Goal: Task Accomplishment & Management: Manage account settings

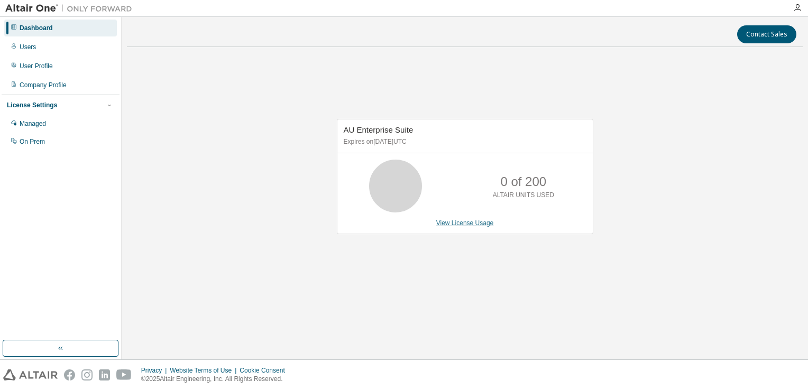
click at [457, 221] on link "View License Usage" at bounding box center [465, 222] width 58 height 7
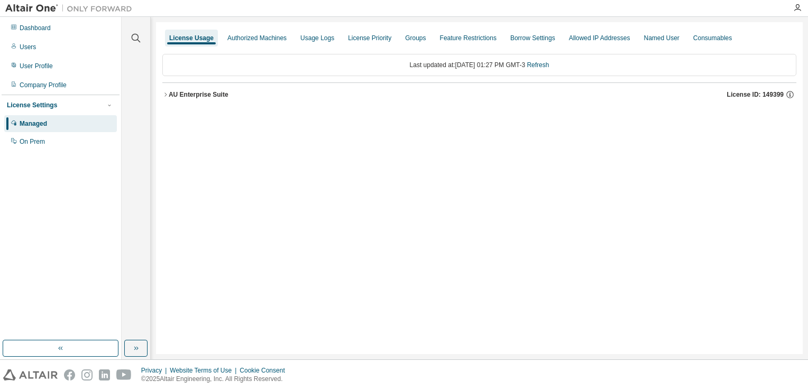
click at [402, 158] on div "License Usage Authorized Machines Usage Logs License Priority Groups Feature Re…" at bounding box center [479, 188] width 647 height 332
click at [168, 95] on icon "button" at bounding box center [165, 94] width 6 height 6
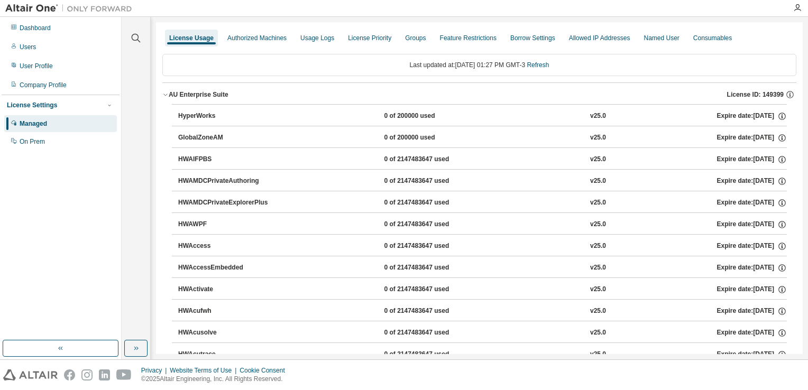
click at [199, 114] on div "HyperWorks" at bounding box center [225, 117] width 95 height 10
click at [407, 114] on div "0 of 200000 used" at bounding box center [431, 117] width 95 height 10
click at [590, 115] on div "v25.0" at bounding box center [598, 117] width 16 height 10
click at [255, 37] on div "Authorized Machines" at bounding box center [256, 38] width 59 height 8
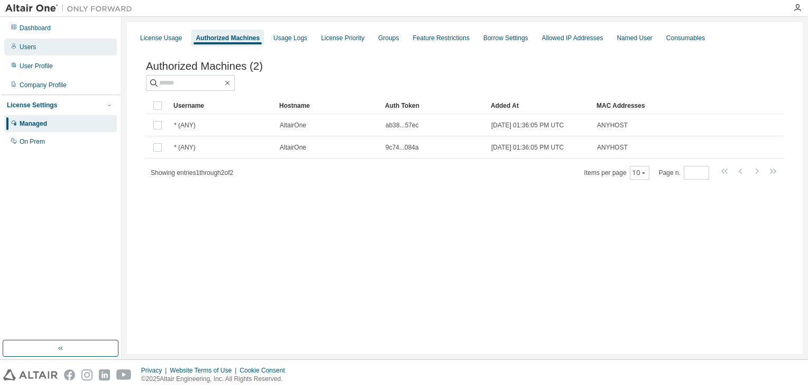
click at [63, 52] on div "Users" at bounding box center [60, 47] width 113 height 17
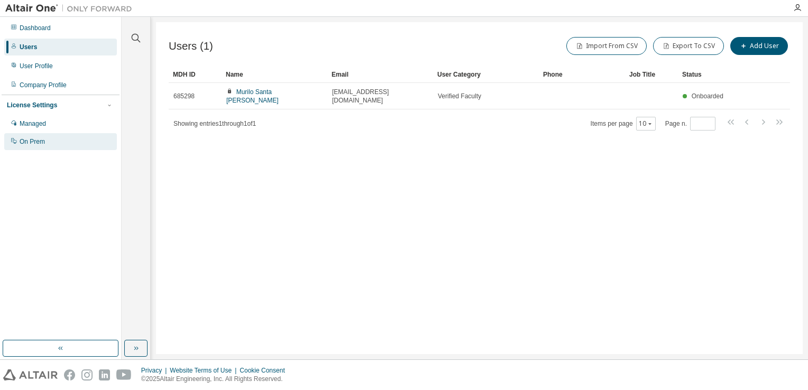
click at [35, 142] on div "On Prem" at bounding box center [32, 141] width 25 height 8
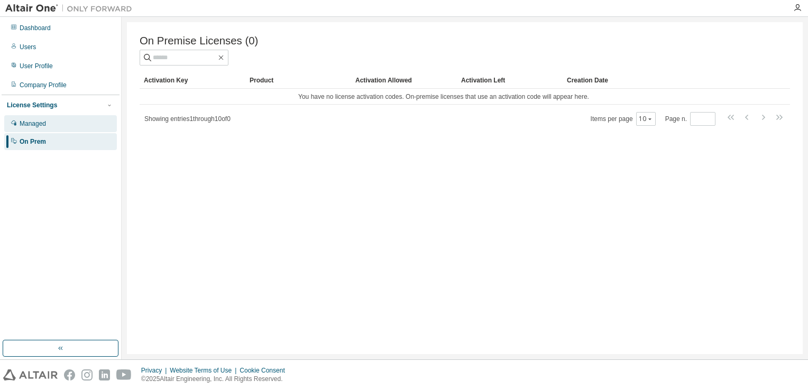
click at [58, 124] on div "Managed" at bounding box center [60, 123] width 113 height 17
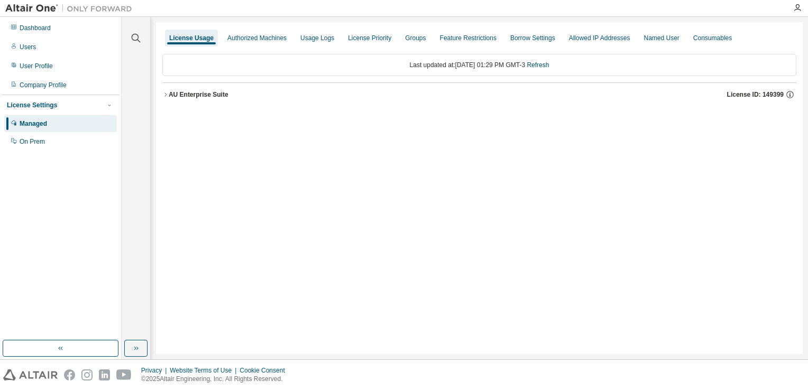
click at [23, 4] on img at bounding box center [71, 8] width 132 height 11
click at [35, 26] on div "Dashboard" at bounding box center [35, 28] width 31 height 8
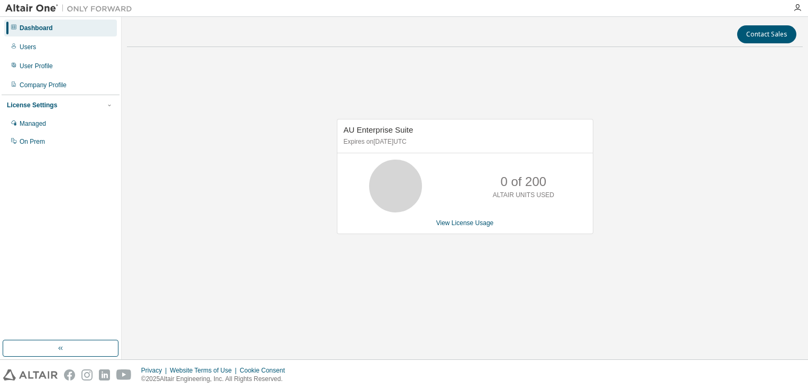
click at [381, 128] on span "AU Enterprise Suite" at bounding box center [379, 129] width 70 height 9
click at [21, 43] on div "Users" at bounding box center [28, 47] width 16 height 8
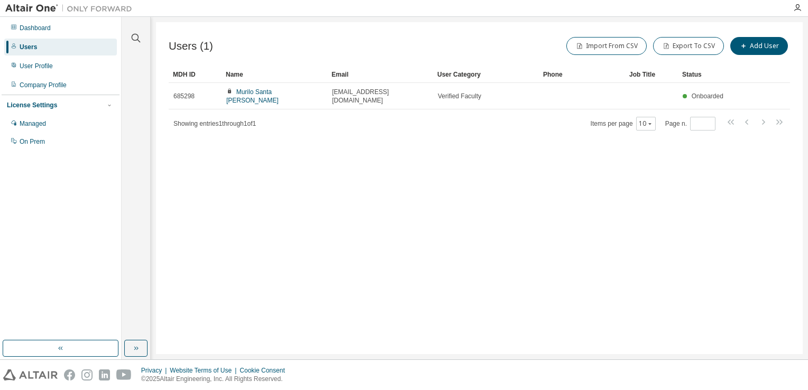
click at [24, 12] on img at bounding box center [71, 8] width 132 height 11
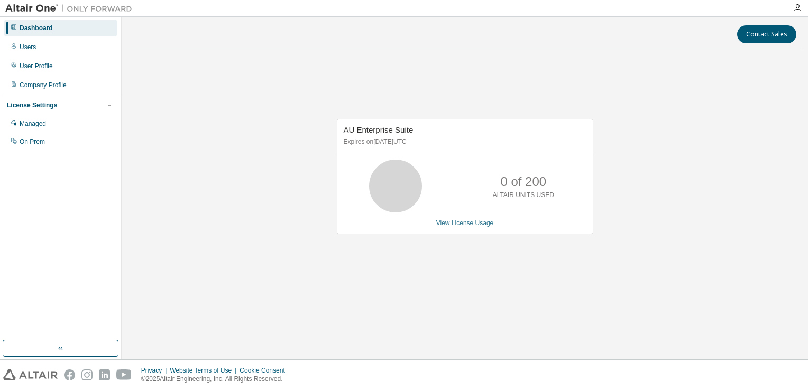
click at [453, 219] on link "View License Usage" at bounding box center [465, 222] width 58 height 7
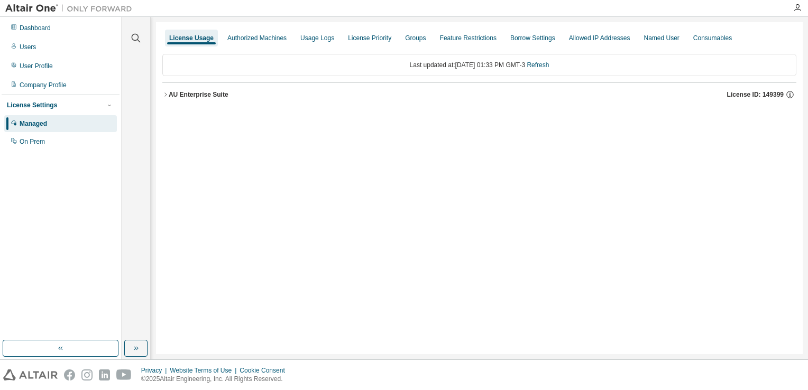
click at [746, 92] on span "License ID: 149399" at bounding box center [755, 94] width 57 height 8
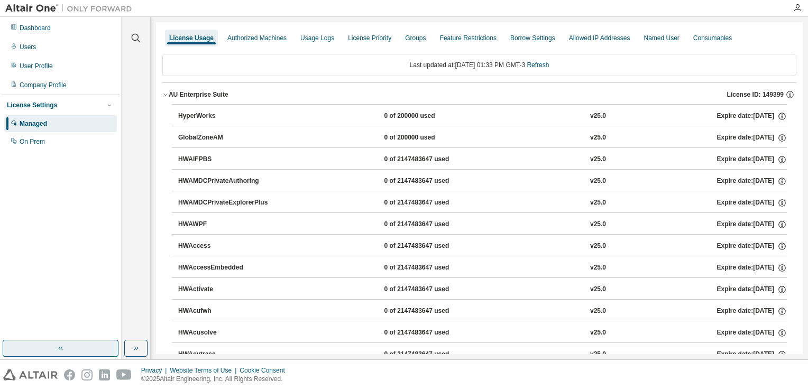
click at [58, 350] on icon "button" at bounding box center [61, 348] width 8 height 8
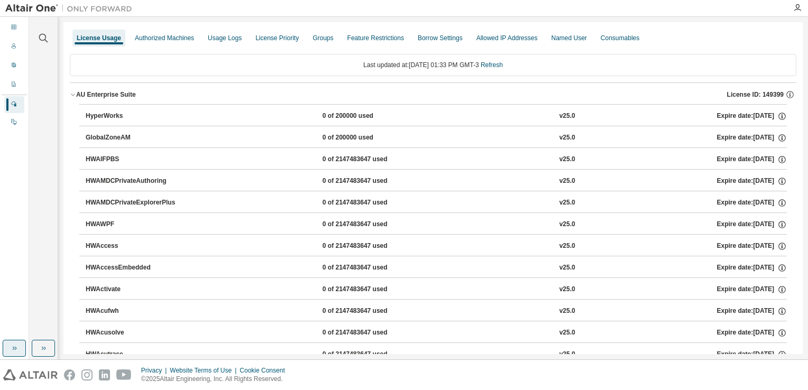
click at [11, 351] on icon "button" at bounding box center [14, 348] width 8 height 8
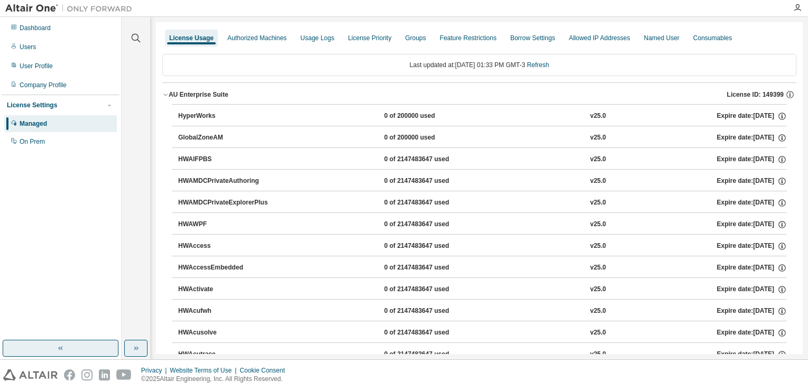
click at [134, 345] on icon "button" at bounding box center [136, 348] width 8 height 8
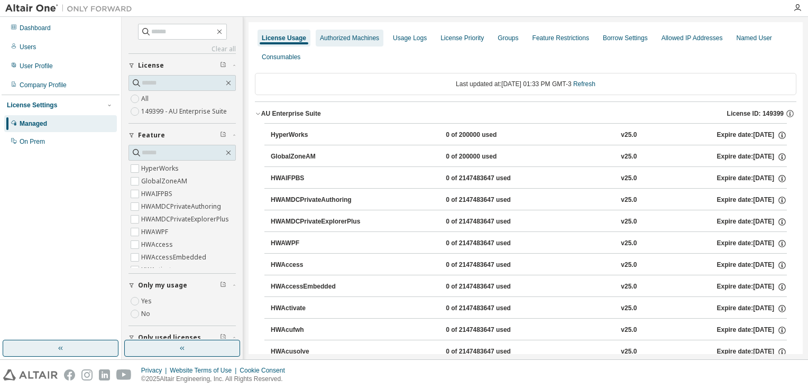
click at [348, 41] on div "Authorized Machines" at bounding box center [349, 38] width 59 height 8
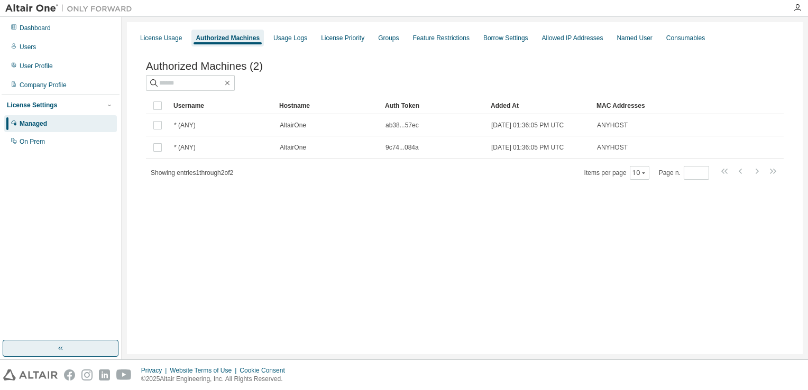
click at [316, 44] on div "License Usage Authorized Machines Usage Logs License Priority Groups Feature Re…" at bounding box center [464, 38] width 663 height 19
click at [281, 39] on div "Usage Logs" at bounding box center [290, 38] width 34 height 8
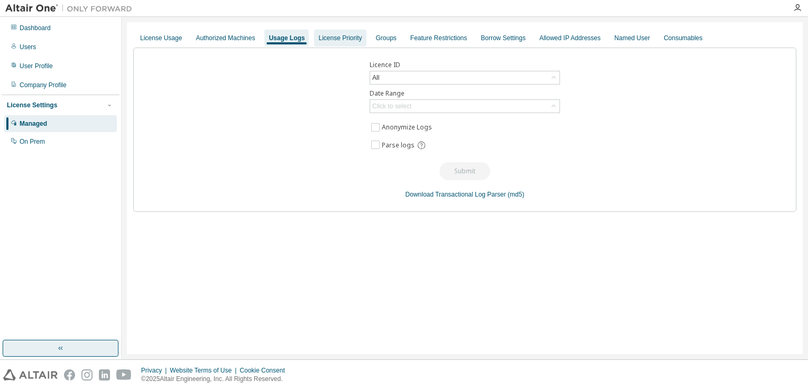
click at [349, 44] on div "License Priority" at bounding box center [340, 38] width 52 height 17
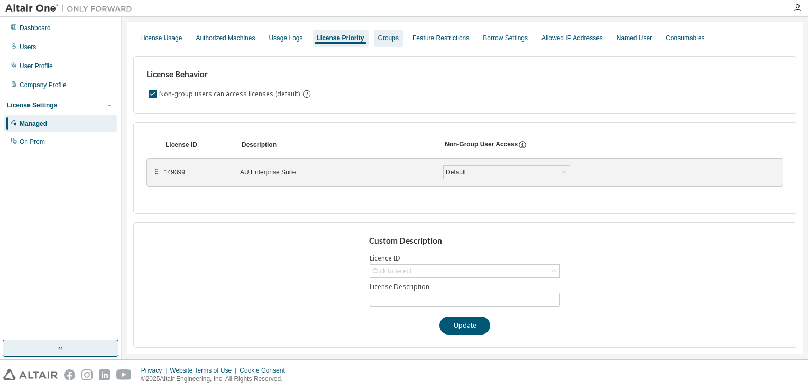
click at [390, 40] on div "Groups" at bounding box center [388, 38] width 21 height 8
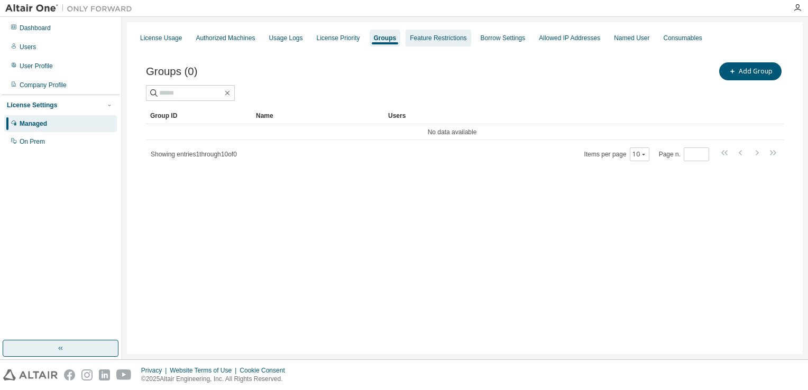
click at [440, 37] on div "Feature Restrictions" at bounding box center [438, 38] width 57 height 8
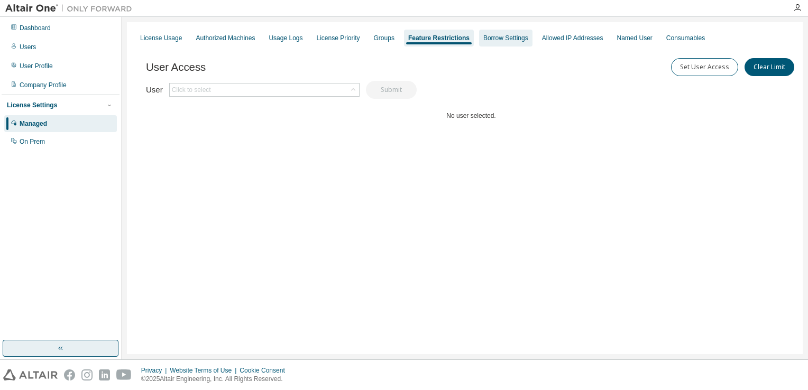
click at [513, 39] on div "Borrow Settings" at bounding box center [505, 38] width 45 height 8
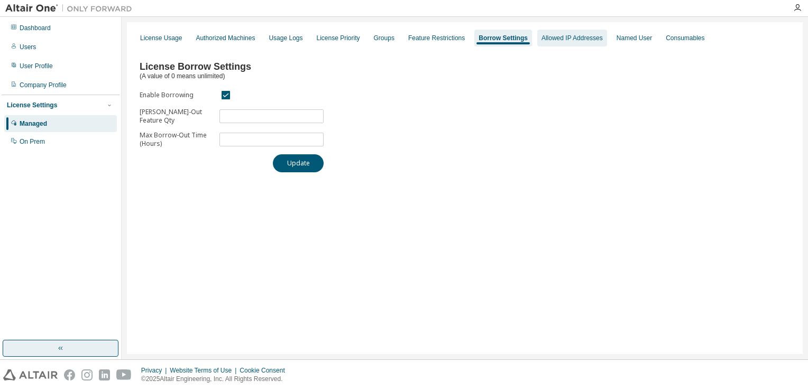
click at [580, 35] on div "Allowed IP Addresses" at bounding box center [572, 38] width 61 height 8
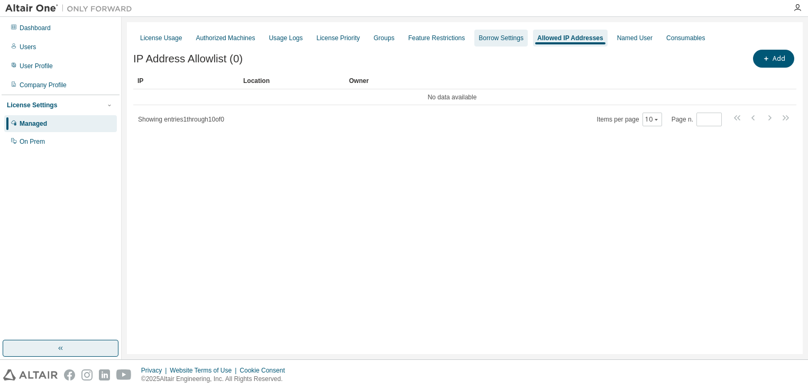
click at [517, 39] on div "Borrow Settings" at bounding box center [501, 38] width 45 height 8
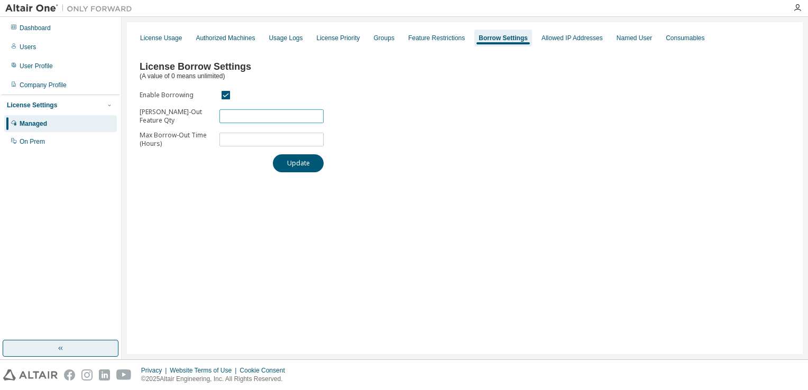
click at [267, 118] on input "***" at bounding box center [271, 116] width 99 height 8
click at [316, 113] on input "***" at bounding box center [271, 116] width 99 height 8
type input "***"
click at [317, 118] on input "***" at bounding box center [271, 116] width 99 height 8
click at [517, 84] on div "License Borrow Settings (A value of 0 means unlimited) Enable Borrowing Max Bor…" at bounding box center [464, 113] width 663 height 131
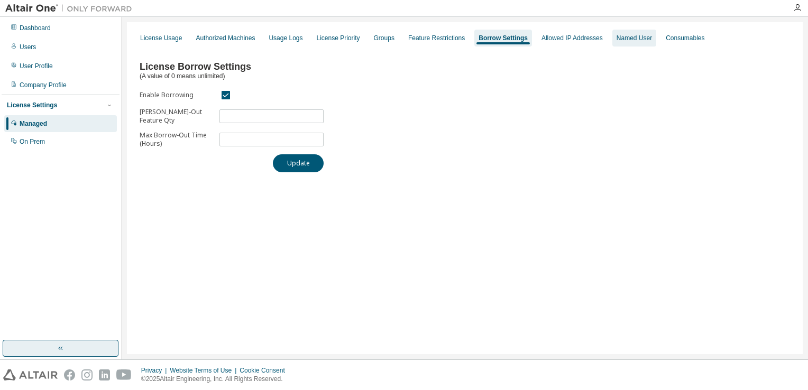
click at [643, 35] on div "Named User" at bounding box center [634, 38] width 35 height 8
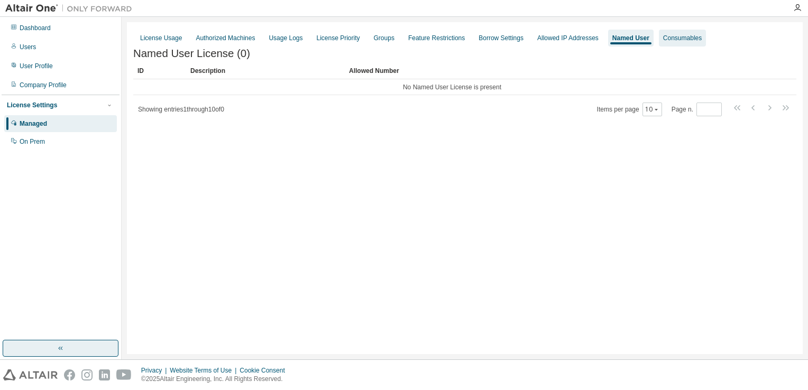
click at [698, 36] on div "Consumables" at bounding box center [682, 38] width 39 height 8
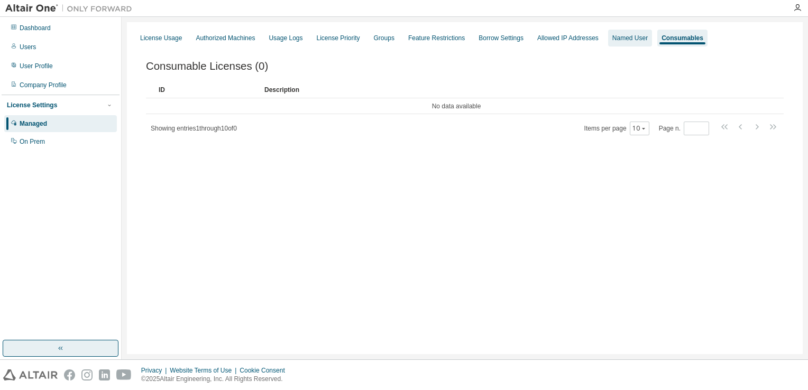
click at [637, 41] on div "Named User" at bounding box center [629, 38] width 35 height 8
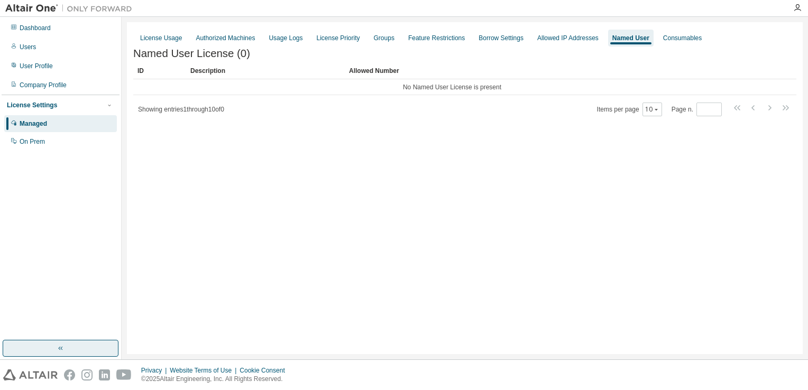
click at [442, 28] on div "License Usage Authorized Machines Usage Logs License Priority Groups Feature Re…" at bounding box center [465, 188] width 676 height 332
click at [436, 41] on div "Feature Restrictions" at bounding box center [436, 38] width 57 height 8
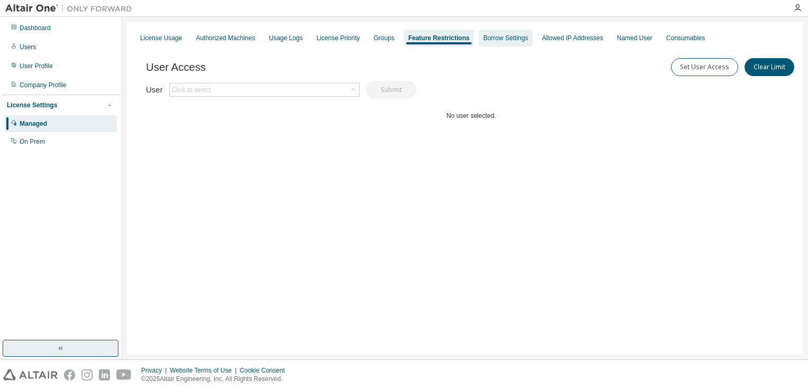
click at [517, 33] on div "Borrow Settings" at bounding box center [505, 38] width 53 height 17
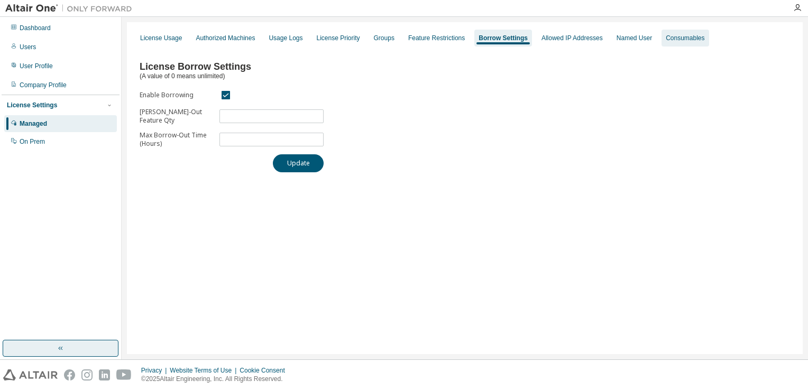
click at [697, 39] on div "Consumables" at bounding box center [685, 38] width 39 height 8
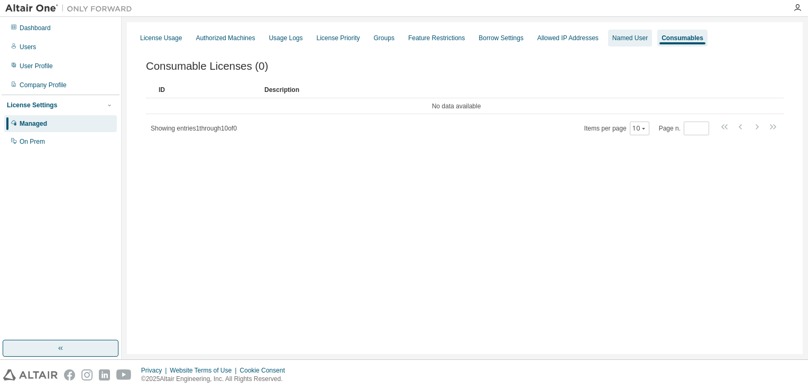
click at [648, 36] on div "Named User" at bounding box center [629, 38] width 35 height 8
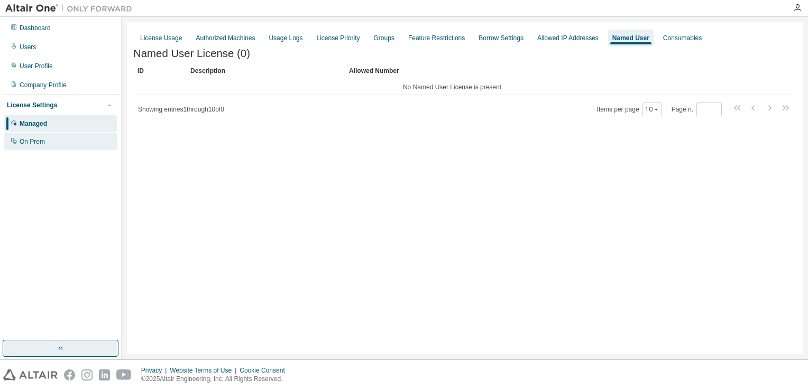
click at [42, 143] on div "On Prem" at bounding box center [32, 141] width 25 height 8
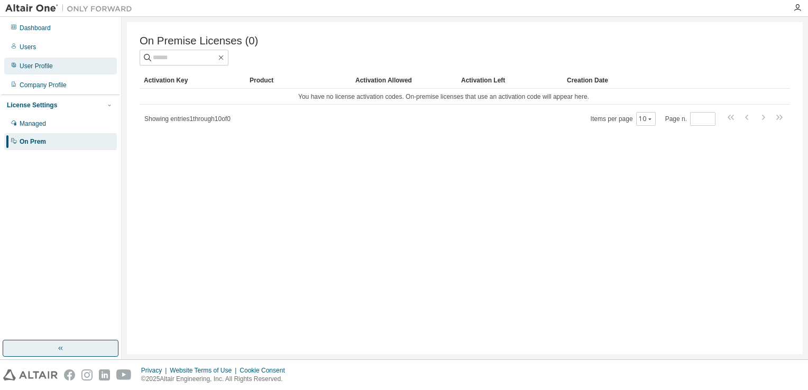
click at [50, 70] on div "User Profile" at bounding box center [60, 66] width 113 height 17
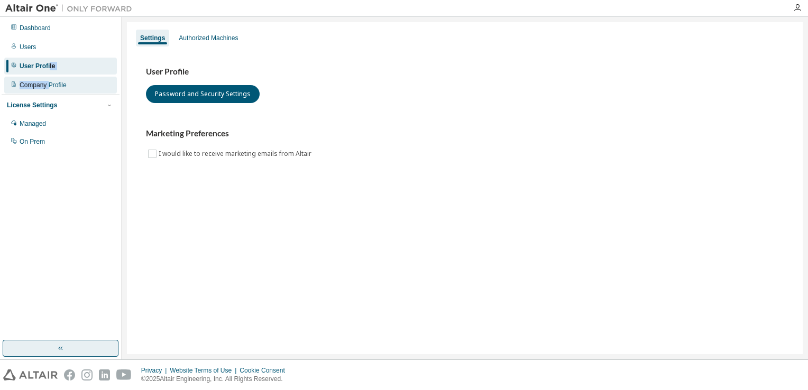
drag, startPoint x: 50, startPoint y: 70, endPoint x: 50, endPoint y: 85, distance: 14.8
click at [50, 85] on div "Dashboard Users User Profile Company Profile License Settings Managed On Prem" at bounding box center [61, 85] width 118 height 133
drag, startPoint x: 50, startPoint y: 85, endPoint x: 42, endPoint y: 77, distance: 11.6
click at [42, 77] on div "Company Profile" at bounding box center [60, 85] width 113 height 17
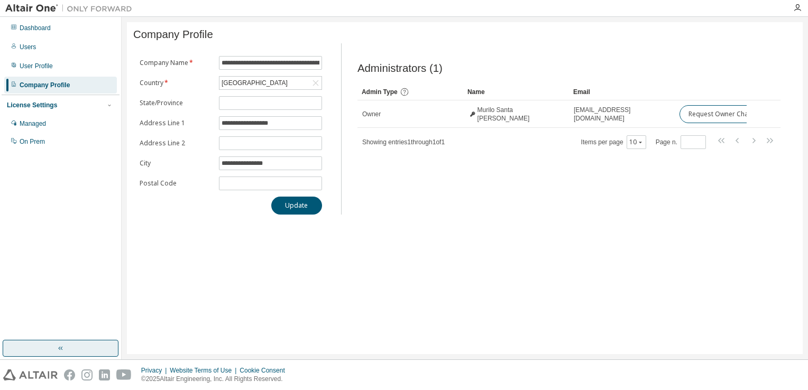
click at [192, 278] on div "**********" at bounding box center [465, 188] width 676 height 332
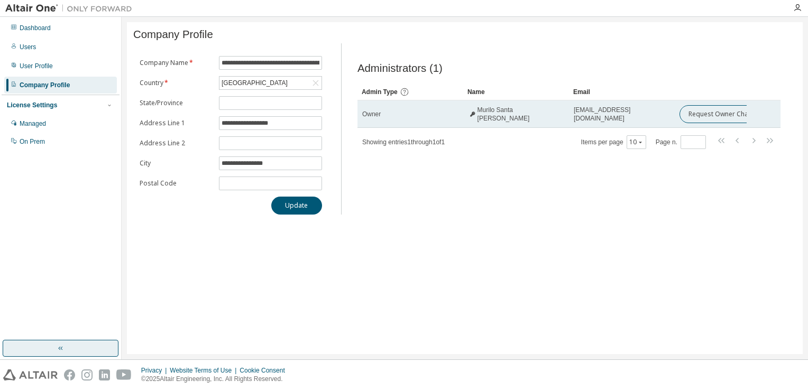
click at [544, 117] on div "Murilo Santa Rosa" at bounding box center [516, 114] width 96 height 17
click at [760, 121] on tr "Owner Murilo Santa Rosa musantarosaf@aluno.ufsj.edu.br Request Owner Change" at bounding box center [568, 113] width 423 height 27
click at [711, 116] on button "Request Owner Change" at bounding box center [724, 114] width 89 height 18
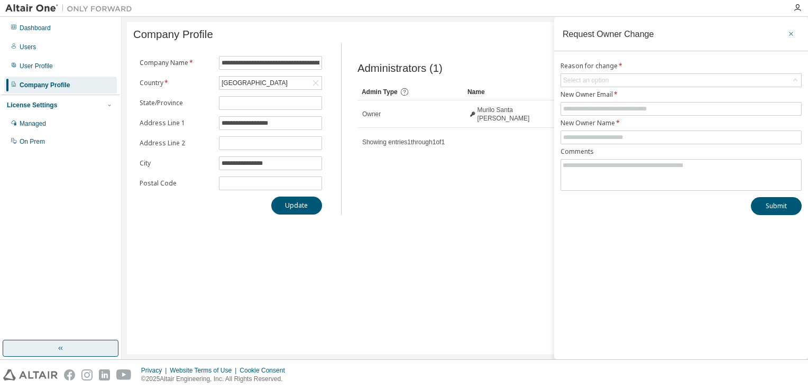
click at [793, 33] on icon "button" at bounding box center [790, 34] width 7 height 8
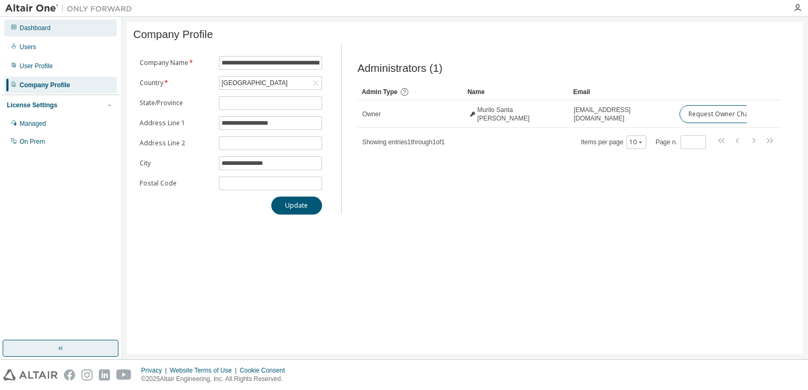
click at [73, 26] on div "Dashboard" at bounding box center [60, 28] width 113 height 17
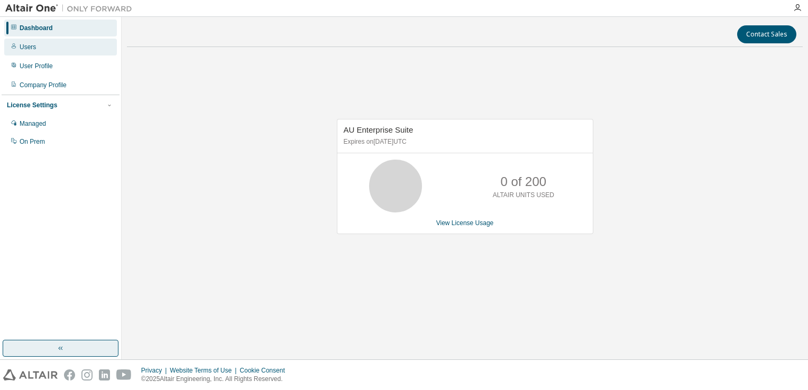
click at [63, 50] on div "Users" at bounding box center [60, 47] width 113 height 17
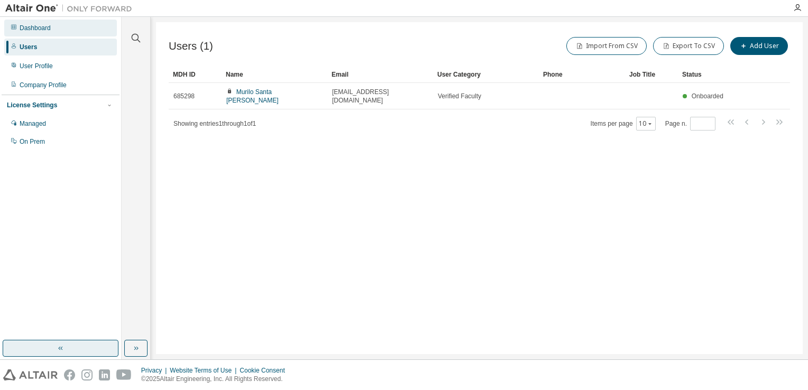
click at [41, 31] on div "Dashboard" at bounding box center [35, 28] width 31 height 8
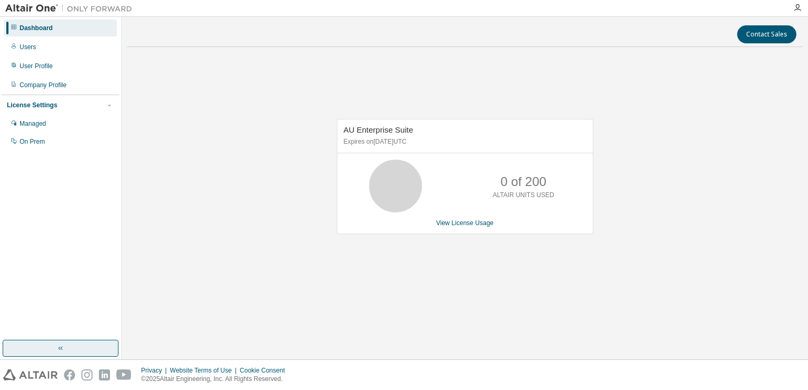
click at [40, 7] on img at bounding box center [71, 8] width 132 height 11
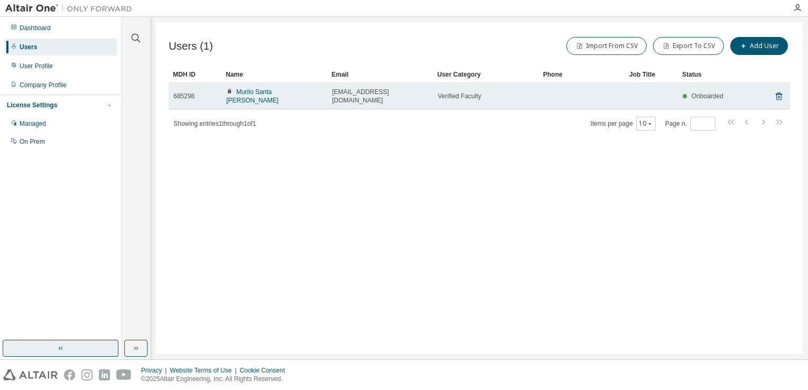
click at [571, 94] on td at bounding box center [582, 96] width 86 height 26
click at [700, 93] on span "Onboarded" at bounding box center [708, 96] width 32 height 7
click at [542, 92] on td at bounding box center [582, 96] width 86 height 26
click at [260, 89] on link "Murilo Santa Rosa" at bounding box center [252, 96] width 52 height 16
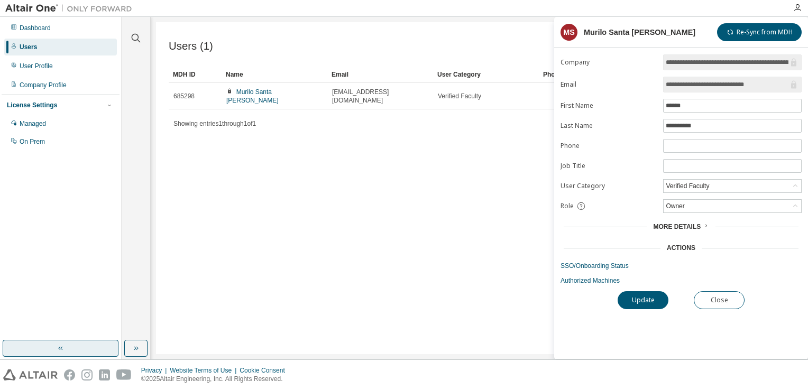
click at [501, 209] on div "Users (1) Import From CSV Export To CSV Add User Clear Load Save Save As Field …" at bounding box center [479, 188] width 647 height 332
click at [718, 164] on input "text" at bounding box center [732, 166] width 133 height 8
type input "********"
click at [706, 142] on input "text" at bounding box center [732, 146] width 133 height 8
type input "**********"
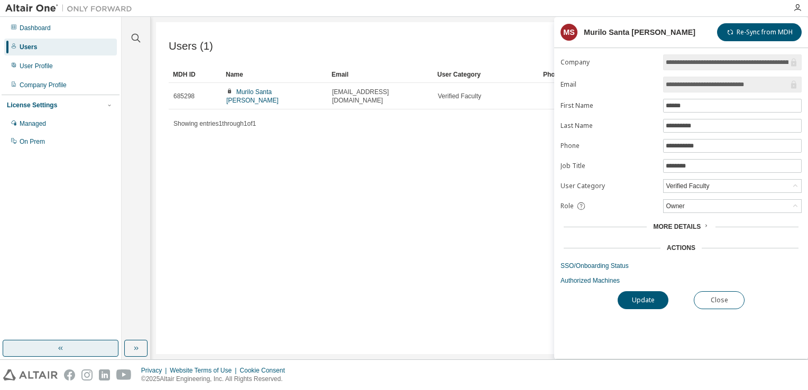
click at [704, 226] on icon at bounding box center [706, 226] width 6 height 6
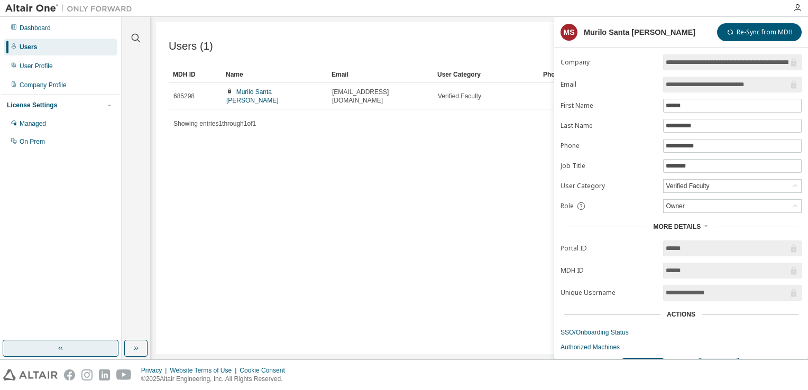
scroll to position [19, 0]
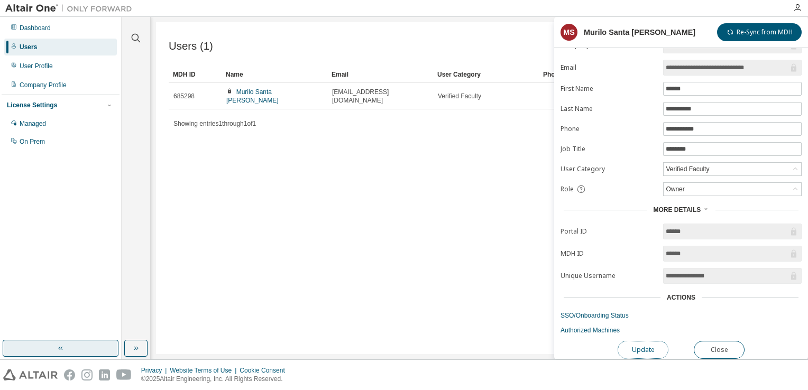
click at [640, 345] on button "Update" at bounding box center [643, 350] width 51 height 18
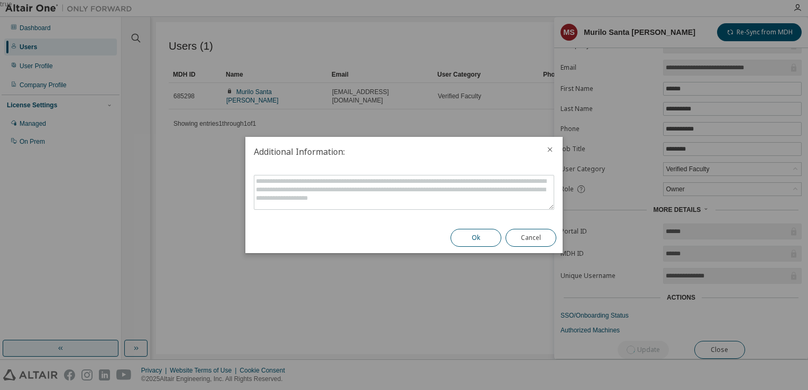
click at [465, 234] on button "Ok" at bounding box center [476, 238] width 51 height 18
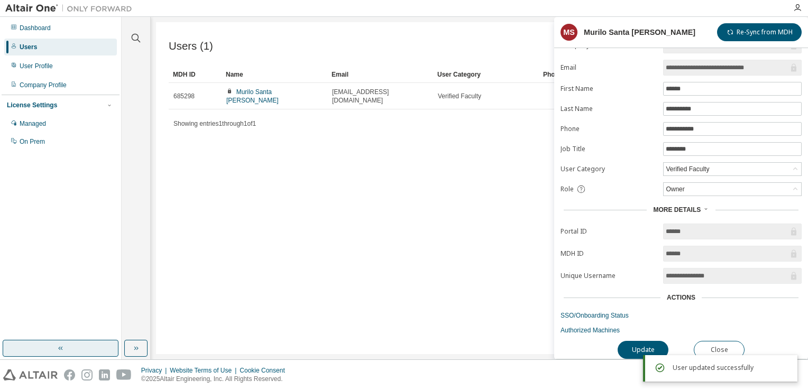
scroll to position [0, 0]
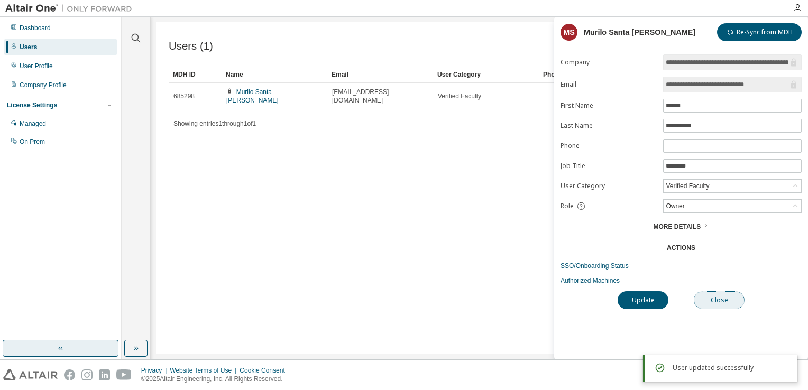
click at [710, 302] on button "Close" at bounding box center [719, 300] width 51 height 18
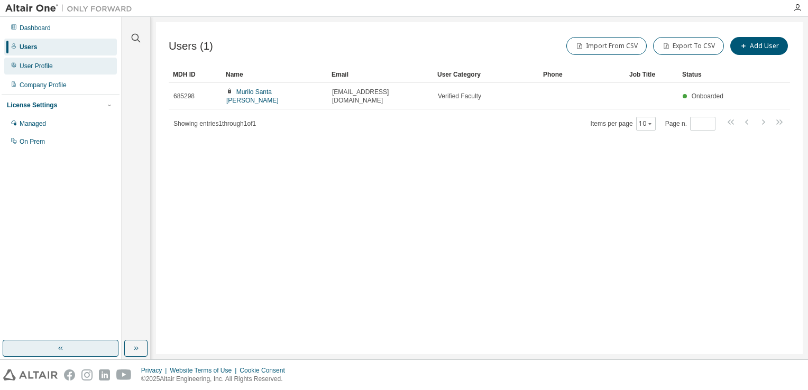
click at [49, 65] on div "User Profile" at bounding box center [36, 66] width 33 height 8
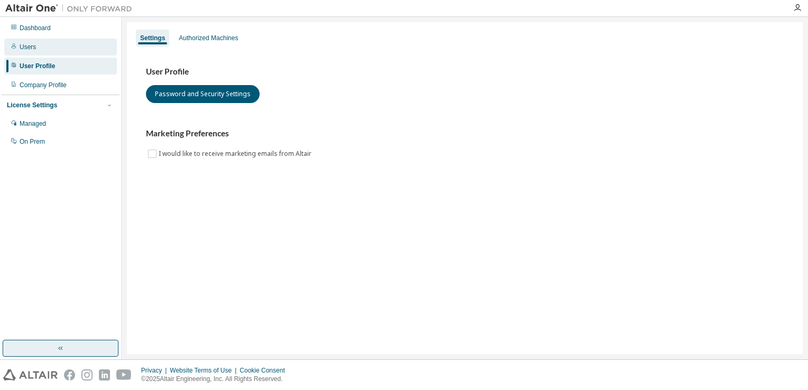
click at [56, 45] on div "Users" at bounding box center [60, 47] width 113 height 17
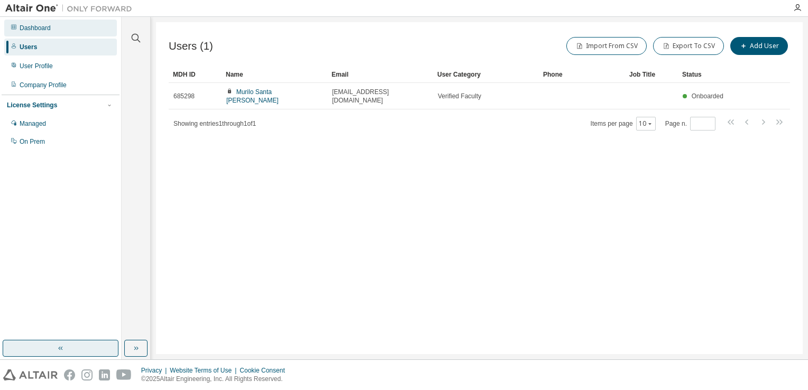
click at [70, 26] on div "Dashboard" at bounding box center [60, 28] width 113 height 17
